Goal: Information Seeking & Learning: Understand process/instructions

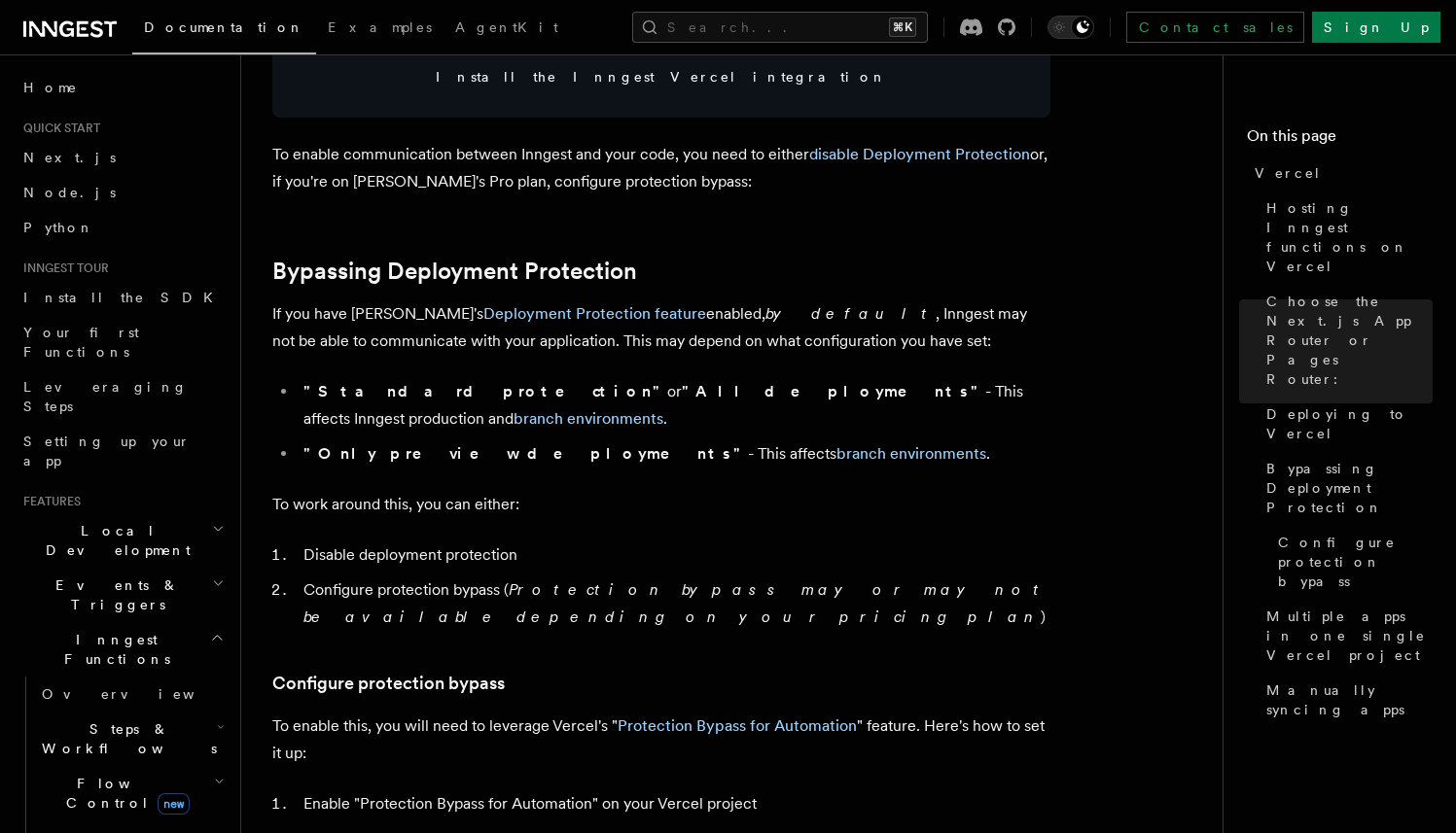
scroll to position [1275, 0]
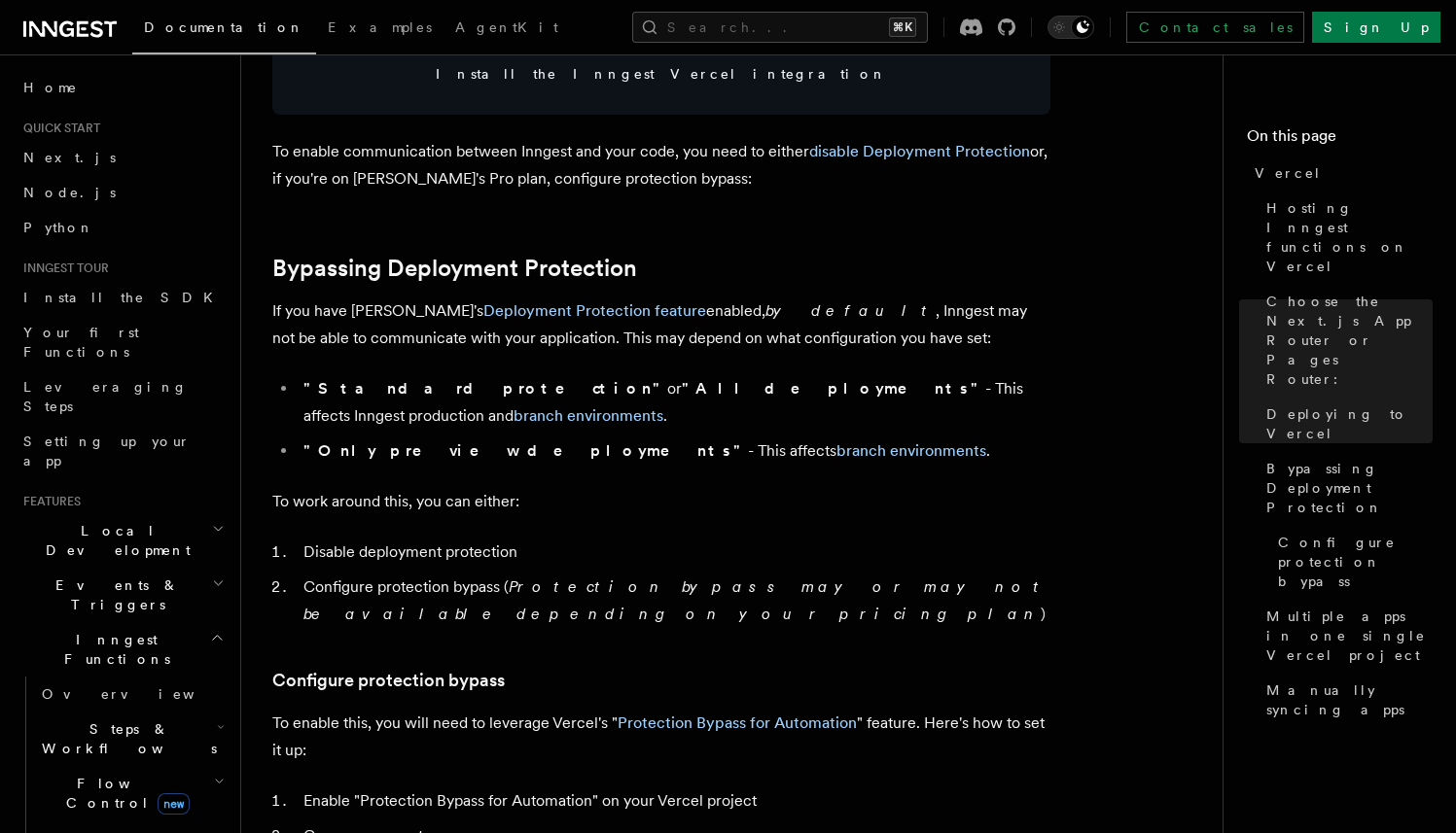
drag, startPoint x: 314, startPoint y: 326, endPoint x: 528, endPoint y: 327, distance: 214.0
click at [531, 326] on p "If you have Vercel's Deployment Protection feature enabled, by default , Innges…" at bounding box center [661, 325] width 778 height 54
drag, startPoint x: 691, startPoint y: 308, endPoint x: 948, endPoint y: 308, distance: 257.0
click at [940, 308] on p "If you have Vercel's Deployment Protection feature enabled, by default , Innges…" at bounding box center [661, 325] width 778 height 54
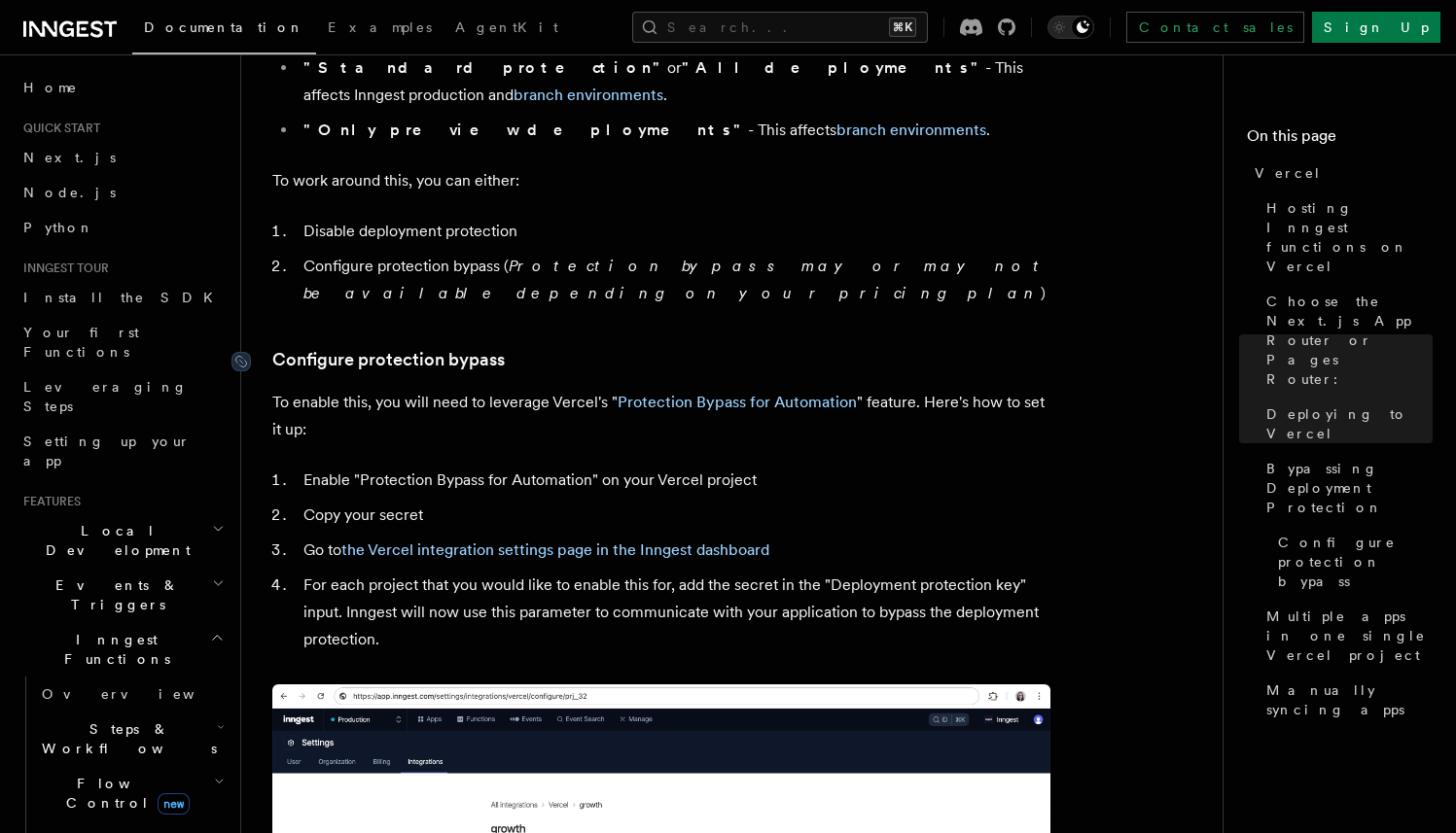
scroll to position [1599, 0]
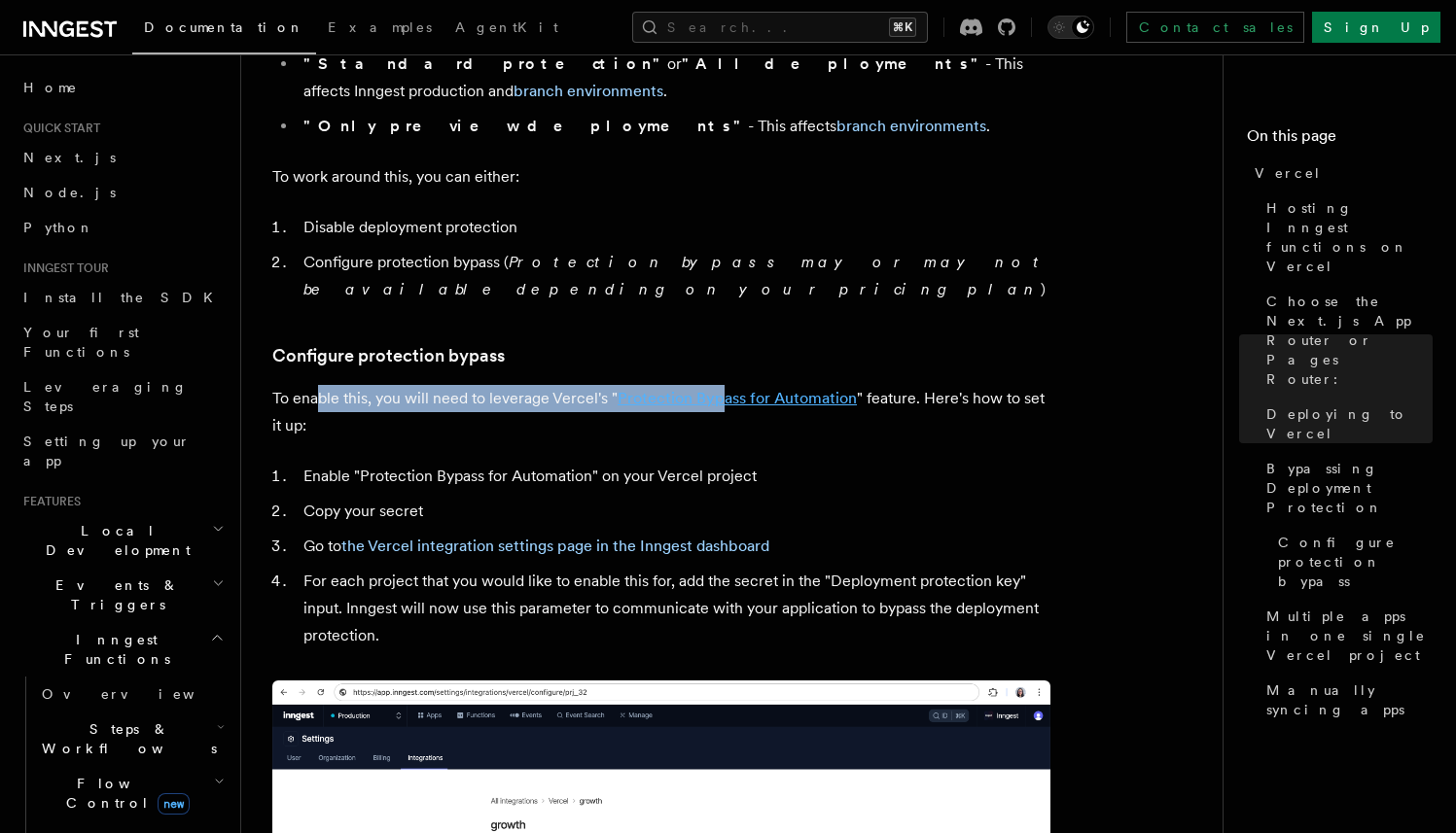
drag, startPoint x: 321, startPoint y: 344, endPoint x: 714, endPoint y: 348, distance: 393.0
click at [717, 385] on p "To enable this, you will need to leverage Vercel's " Protection Bypass for Auto…" at bounding box center [661, 413] width 778 height 54
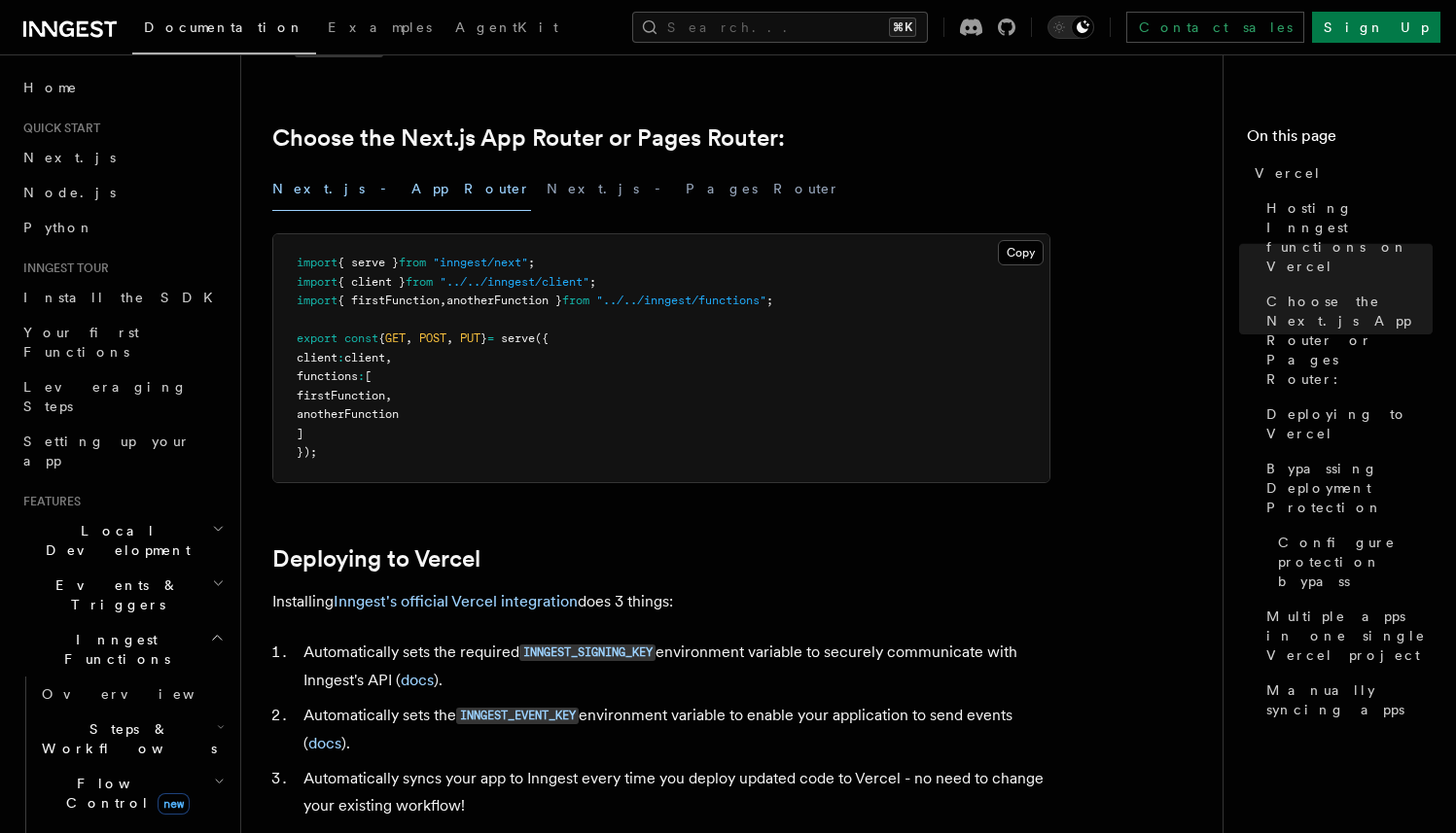
scroll to position [417, 0]
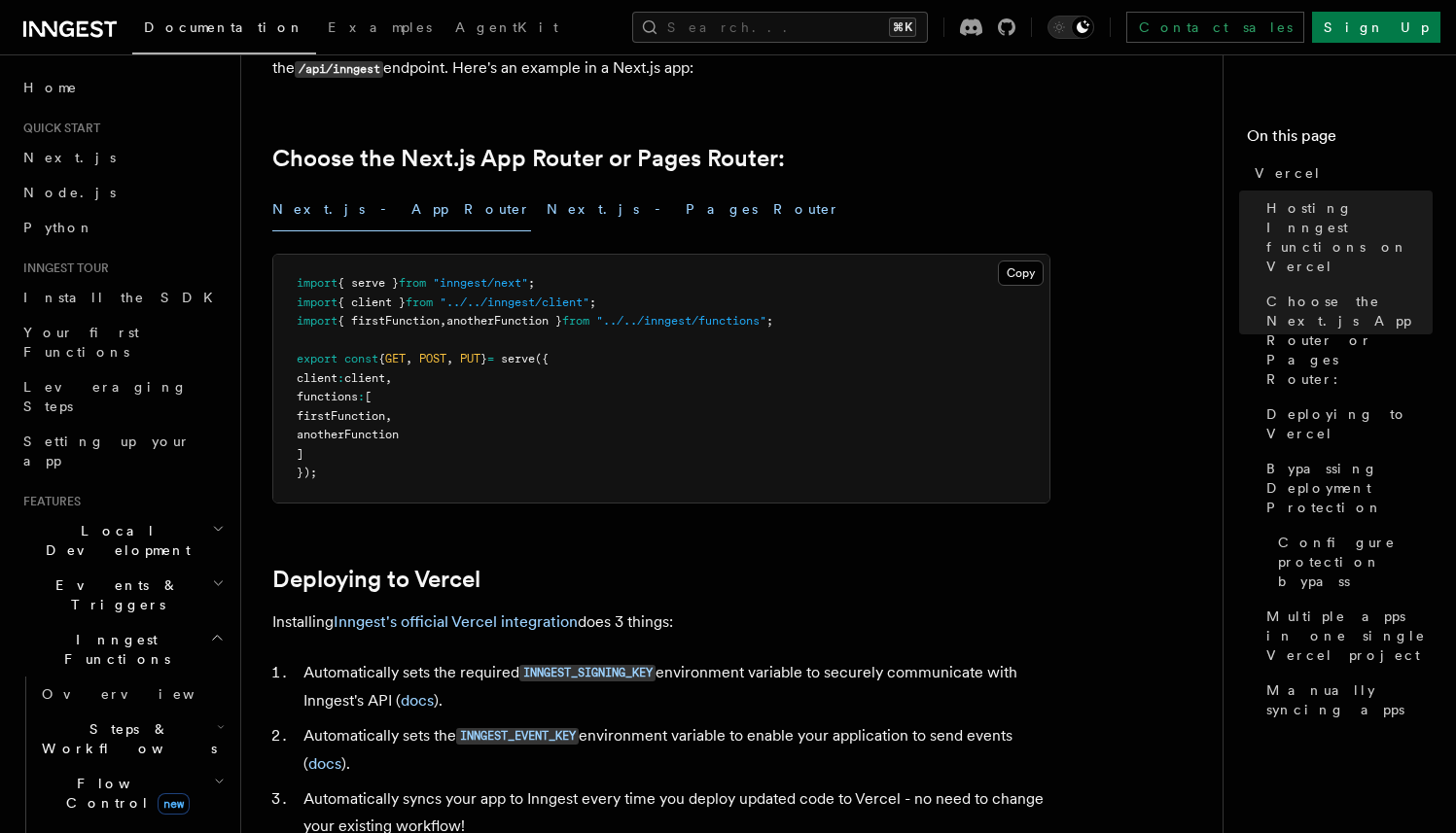
click at [546, 211] on button "Next.js - Pages Router" at bounding box center [693, 209] width 294 height 44
click at [330, 205] on button "Next.js - App Router" at bounding box center [402, 209] width 259 height 44
